Goal: Information Seeking & Learning: Learn about a topic

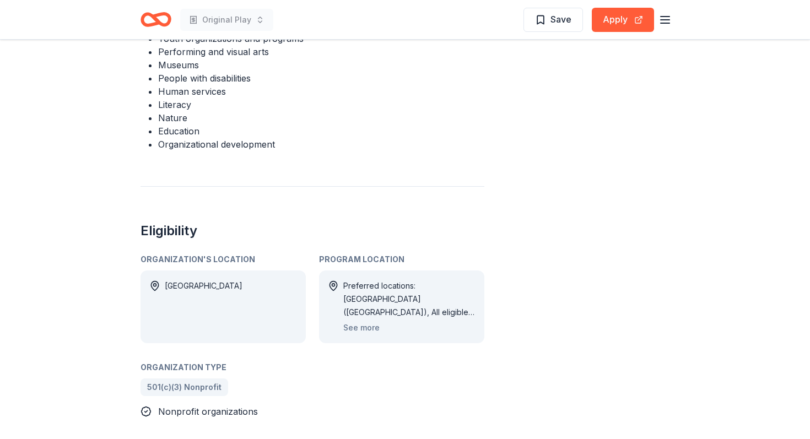
scroll to position [523, 0]
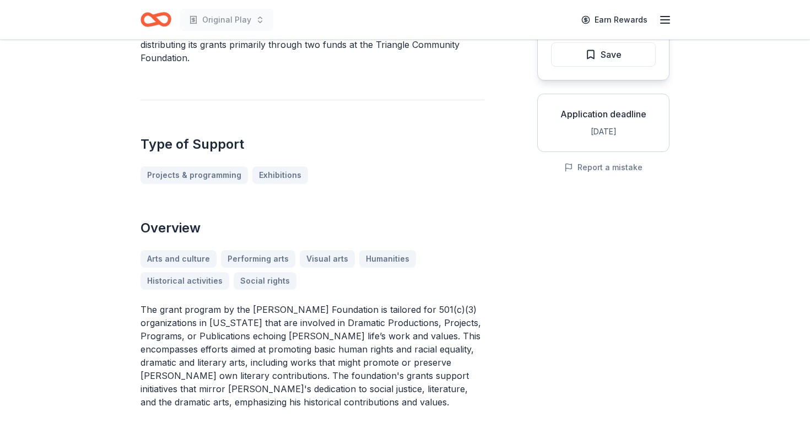
scroll to position [155, 0]
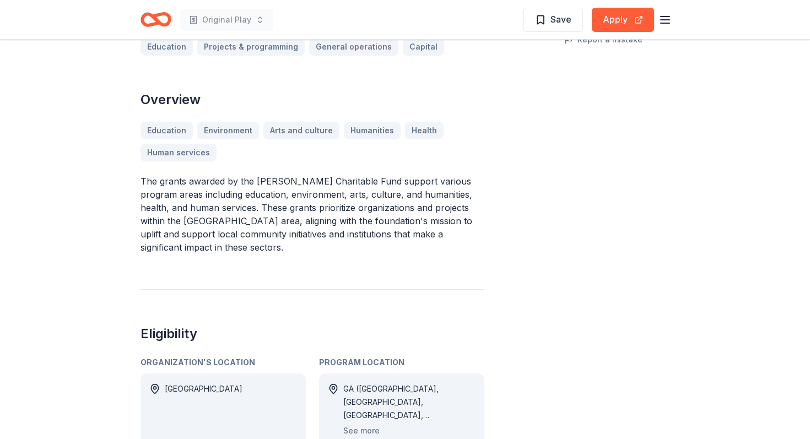
scroll to position [283, 0]
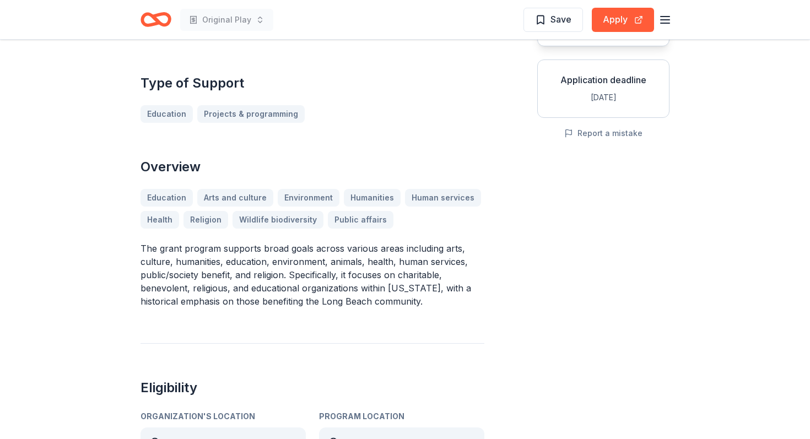
scroll to position [133, 0]
